Goal: Navigation & Orientation: Find specific page/section

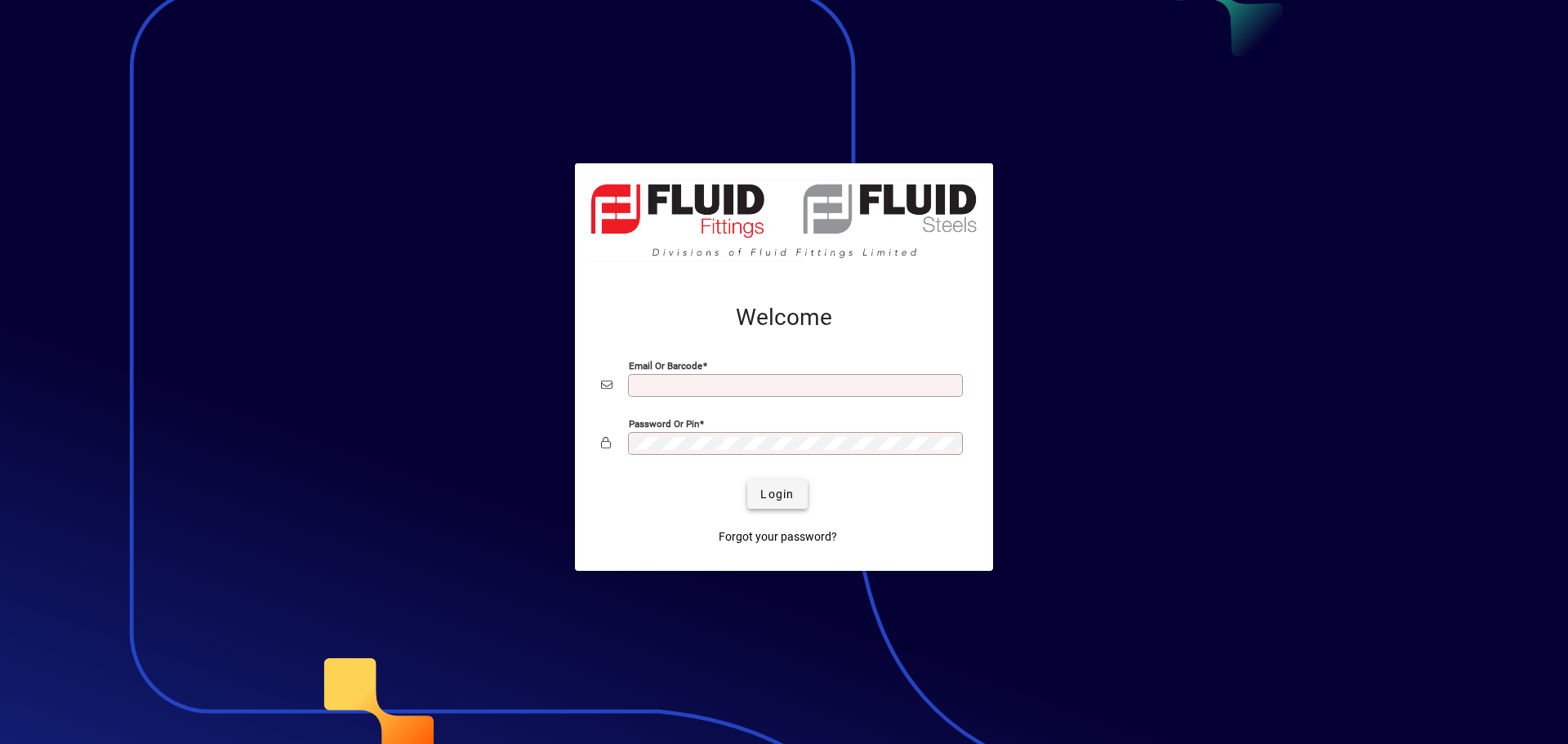
type input "**********"
click at [773, 497] on span "Login" at bounding box center [777, 494] width 34 height 17
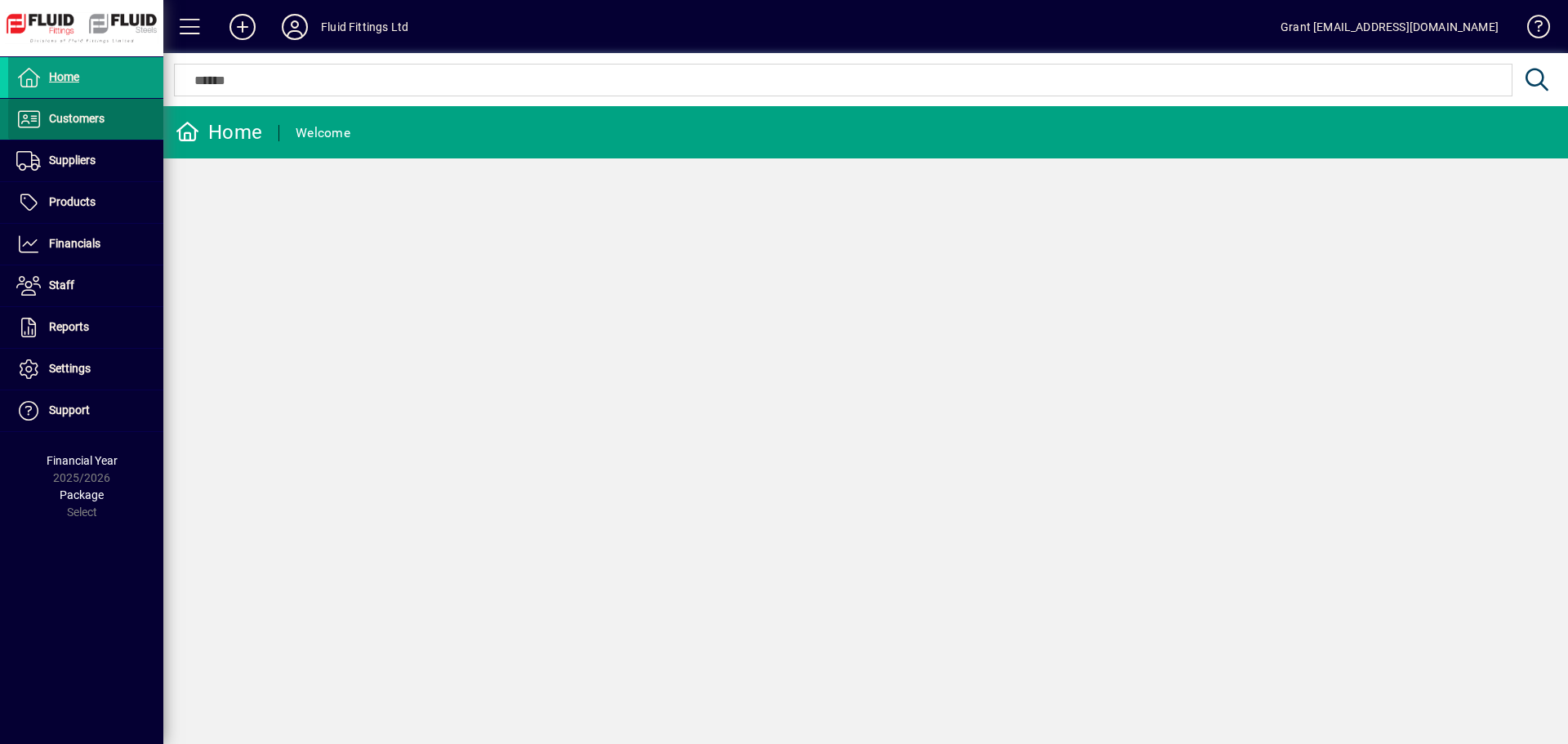
click at [68, 114] on span "Customers" at bounding box center [76, 119] width 55 height 13
